Goal: Information Seeking & Learning: Learn about a topic

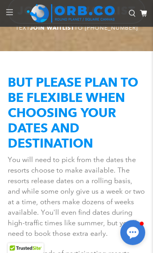
scroll to position [1487, 0]
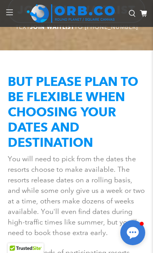
click at [133, 115] on h2 "BUT PLEASE PLAN TO BE FLEXIBLE WHEN CHOOSING YOUR DATES AND DESTINATION" at bounding box center [77, 112] width 138 height 76
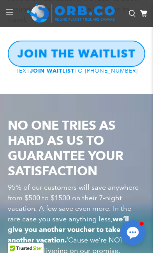
scroll to position [1784, 0]
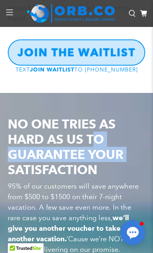
click at [141, 120] on h2 "NO ONE TRIES AS HARD AS US TO GUARANTEE YOUR SATISFACTION" at bounding box center [77, 146] width 138 height 61
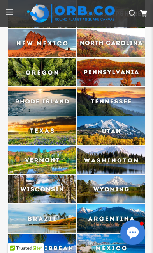
scroll to position [2749, 0]
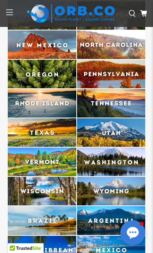
click at [8, 14] on div at bounding box center [9, 13] width 18 height 27
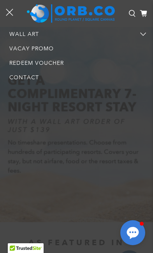
scroll to position [33, 0]
click at [49, 48] on link "Vacay Promo" at bounding box center [76, 48] width 153 height 14
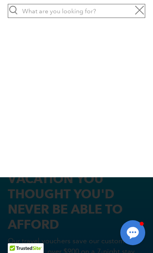
click at [115, 17] on input "text" at bounding box center [77, 11] width 138 height 14
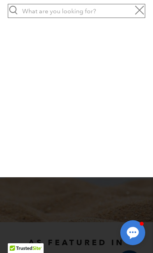
click at [113, 124] on form "What are you looking for? Top suggestions" at bounding box center [76, 88] width 153 height 177
click at [153, 130] on form "What are you looking for? Top suggestions" at bounding box center [76, 88] width 153 height 177
click at [39, 16] on input "text" at bounding box center [77, 11] width 138 height 14
type input "wellness resorts"
click at [7, 18] on input "submit" at bounding box center [7, 18] width 0 height 0
